Goal: Find specific page/section: Find specific page/section

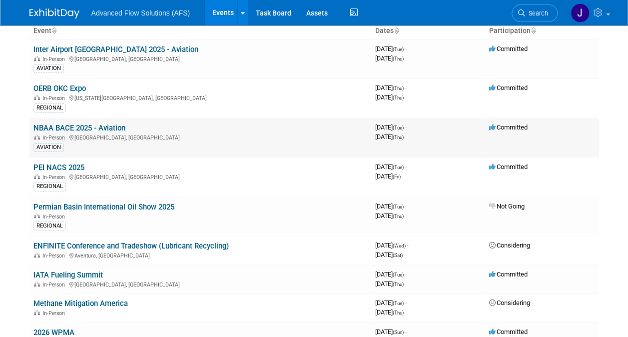
scroll to position [100, 0]
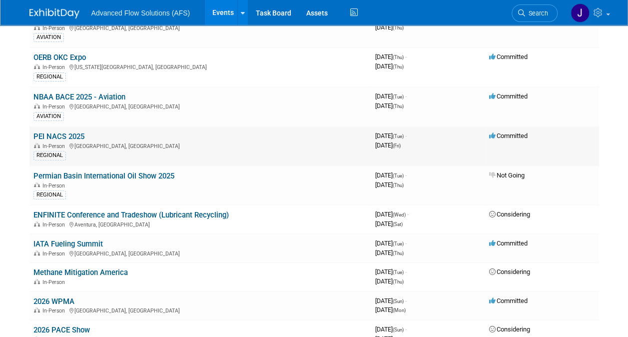
click at [67, 134] on link "PEI NACS 2025" at bounding box center [58, 136] width 51 height 9
click at [73, 93] on link "NBAA BACE 2025 - Aviation" at bounding box center [79, 96] width 92 height 9
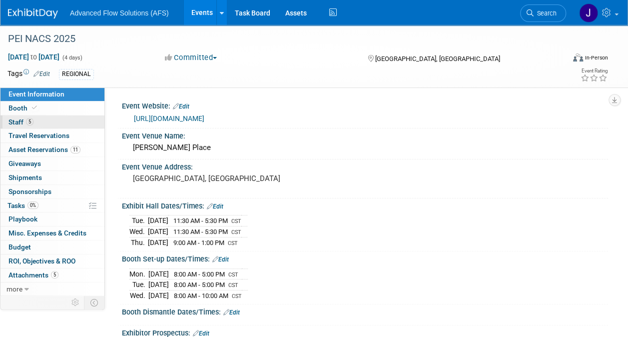
click at [28, 122] on span "5" at bounding box center [29, 121] width 7 height 7
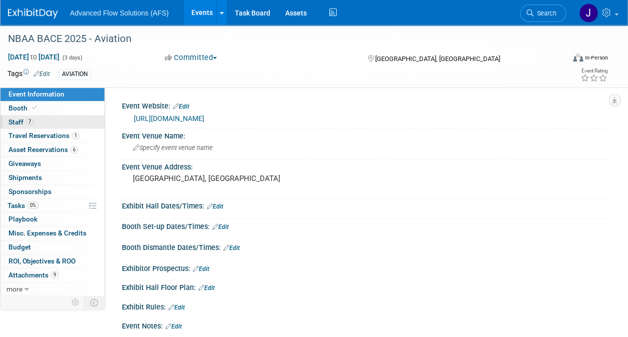
click at [27, 119] on span "7" at bounding box center [29, 121] width 7 height 7
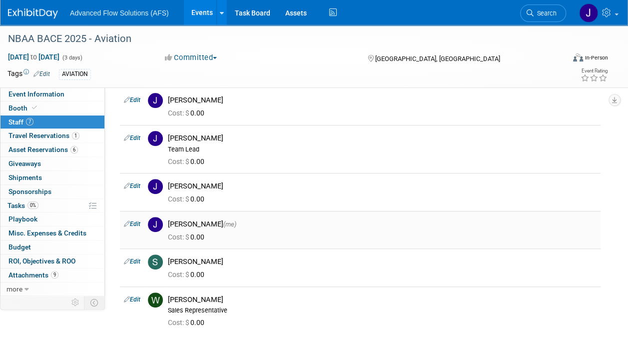
scroll to position [100, 0]
